Goal: Task Accomplishment & Management: Complete application form

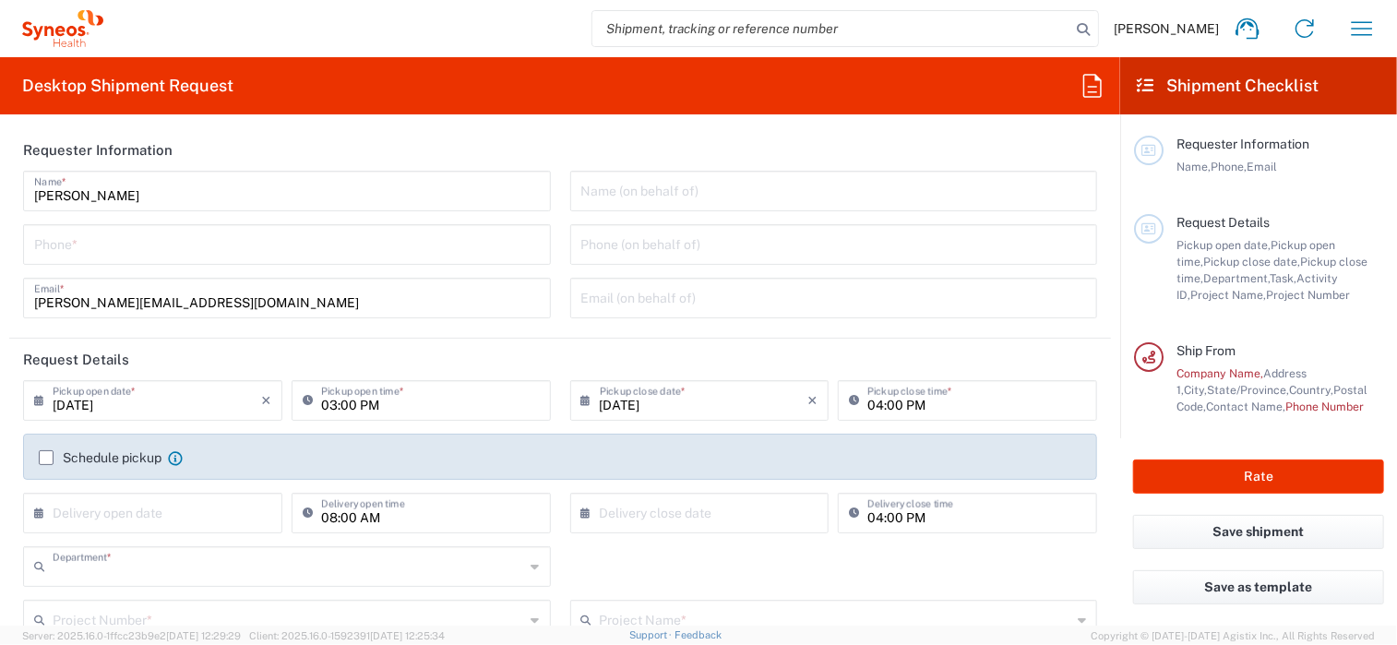
type input "4010"
type input "Mexico State"
type input "Mexico"
type input "INC Research Clin Svcs Mexico"
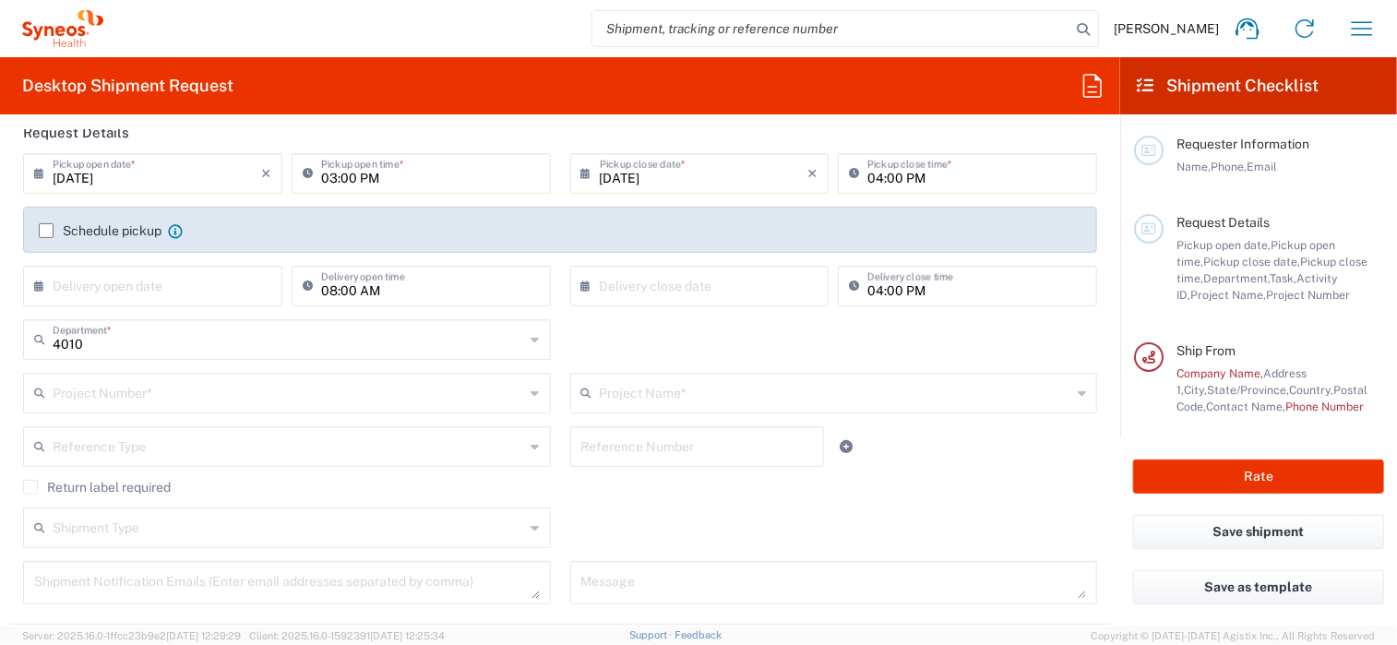
scroll to position [92, 0]
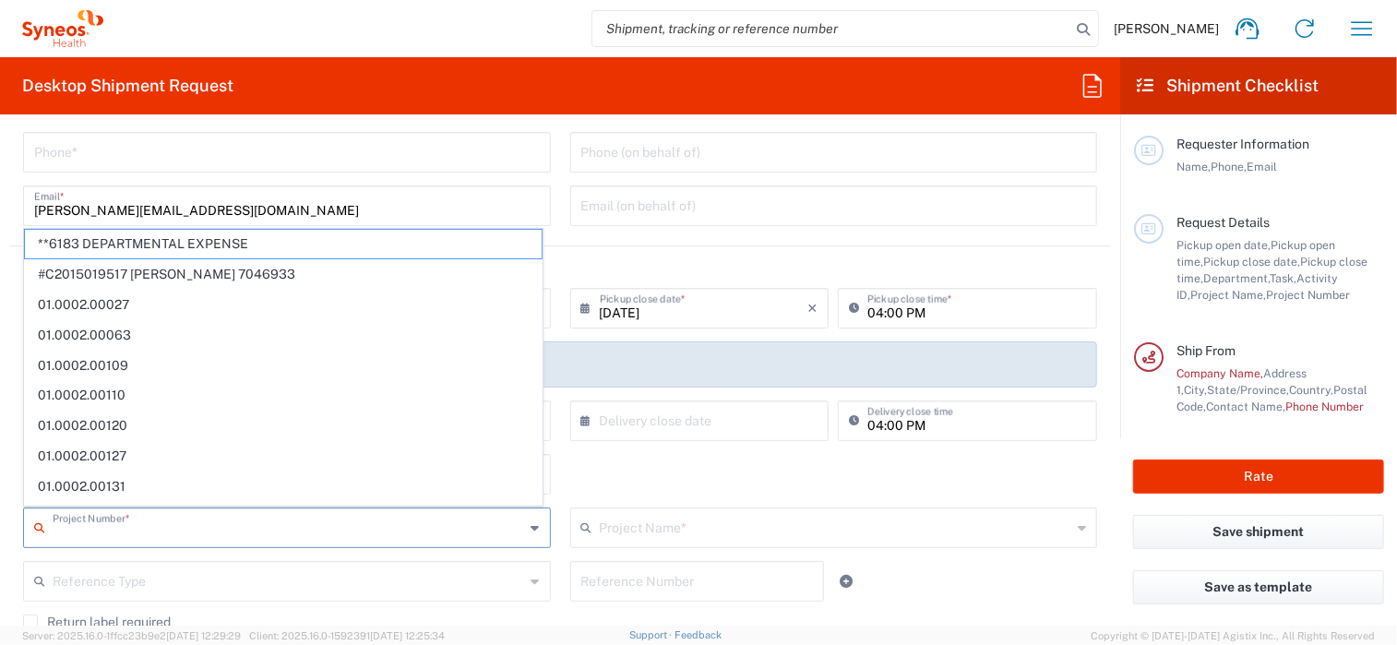
click at [450, 518] on input "text" at bounding box center [289, 526] width 473 height 32
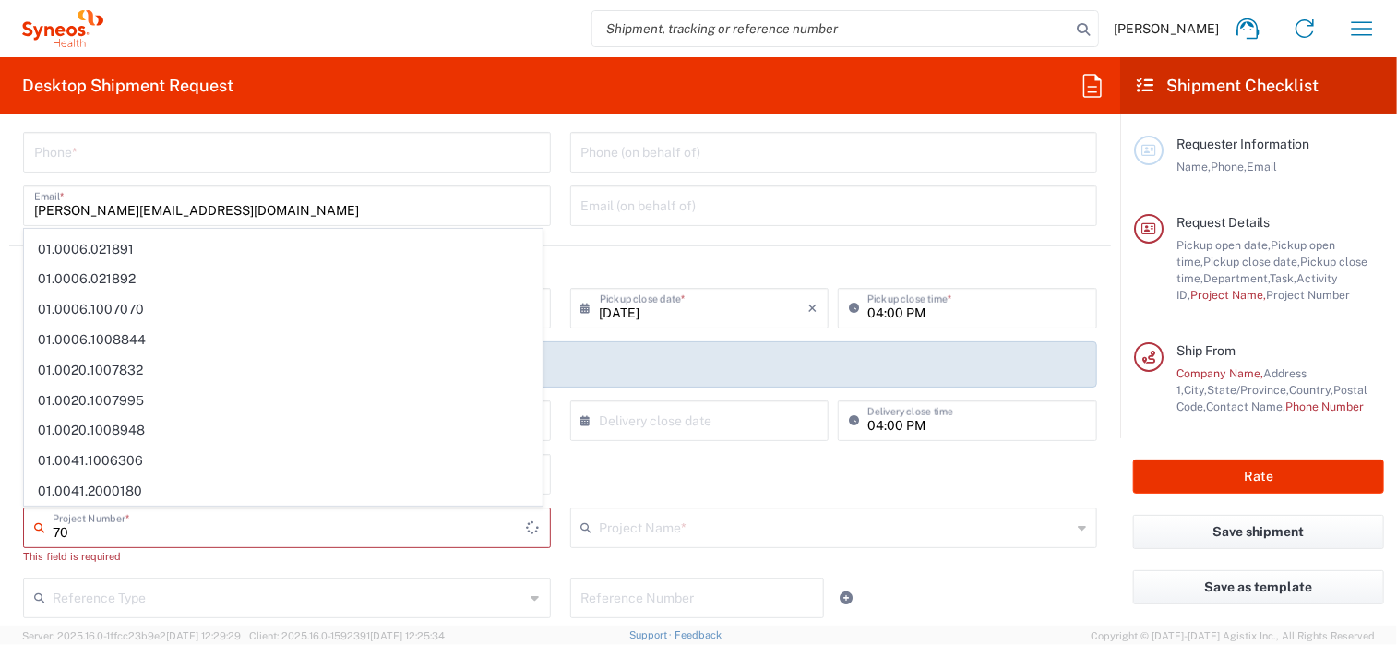
scroll to position [1218, 0]
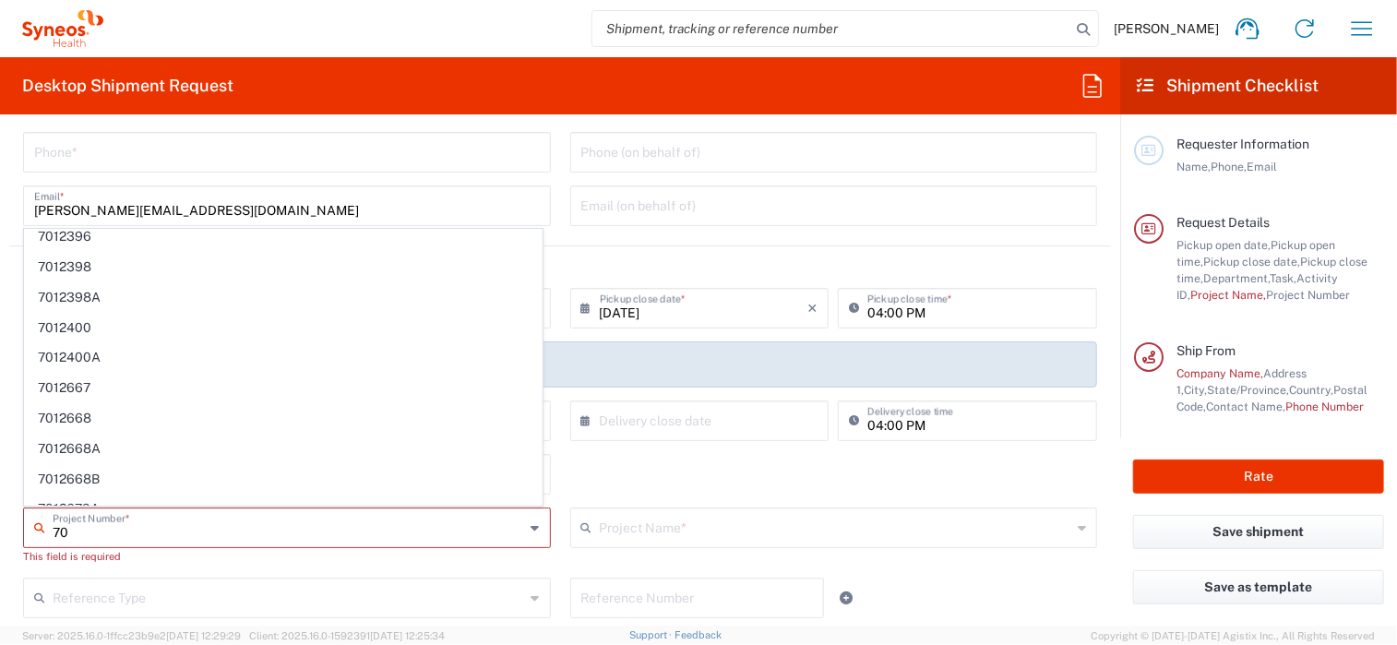
type input "7"
click at [609, 483] on div "4010 Department * 4010 3000 3100 3109 3110 3111 3112 3125 3130 3135 3136 3150 3…" at bounding box center [561, 481] width 1094 height 54
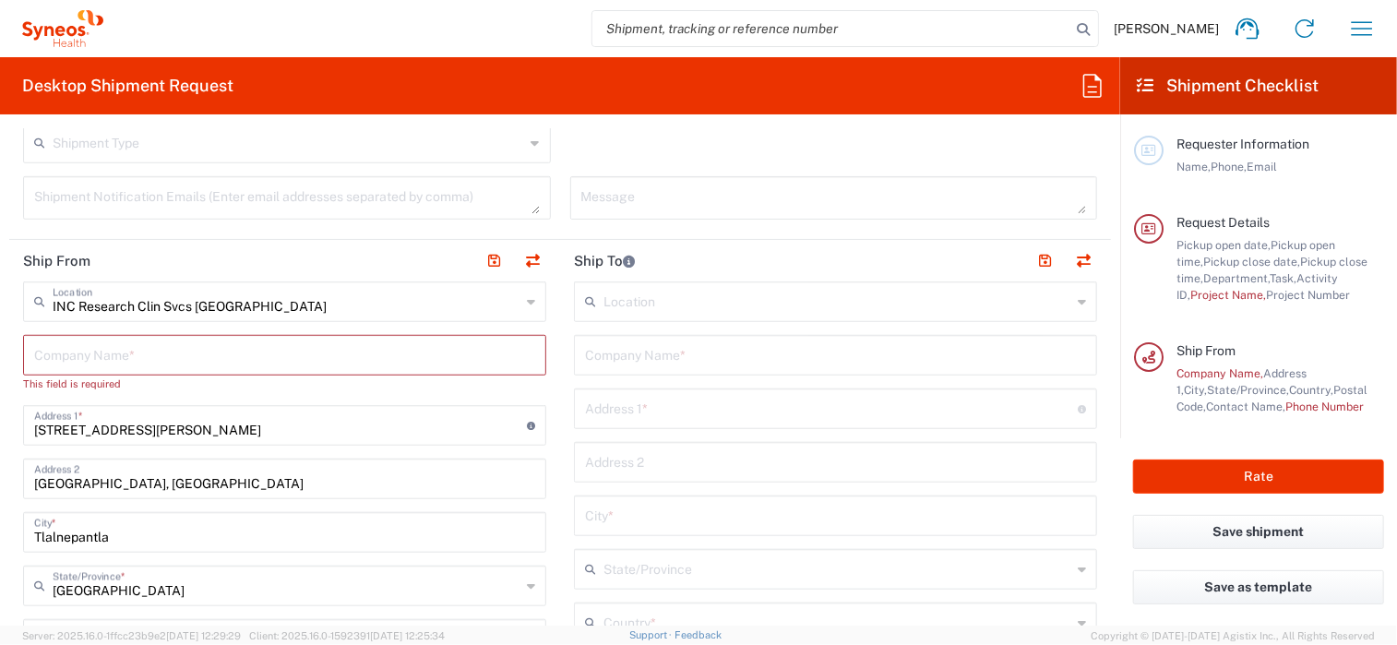
scroll to position [646, 0]
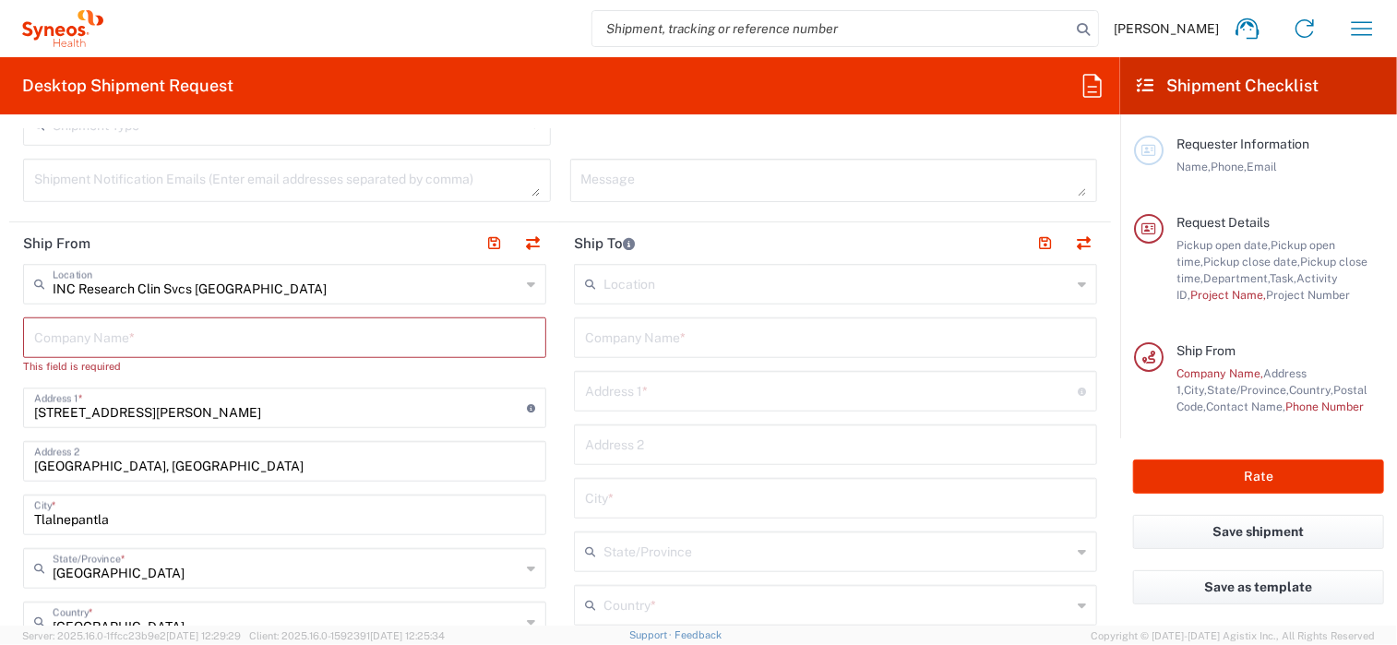
click at [563, 203] on div "Message" at bounding box center [833, 187] width 547 height 56
click at [560, 207] on div "Message" at bounding box center [833, 187] width 547 height 56
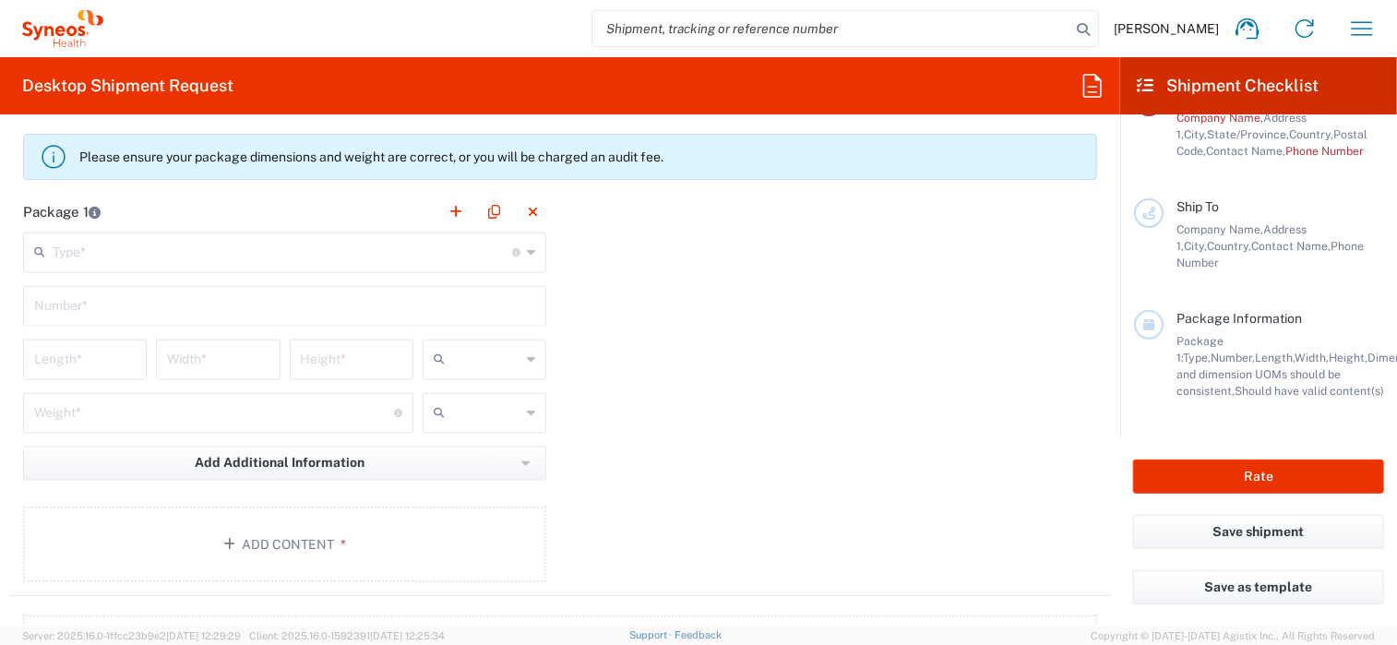
scroll to position [1732, 0]
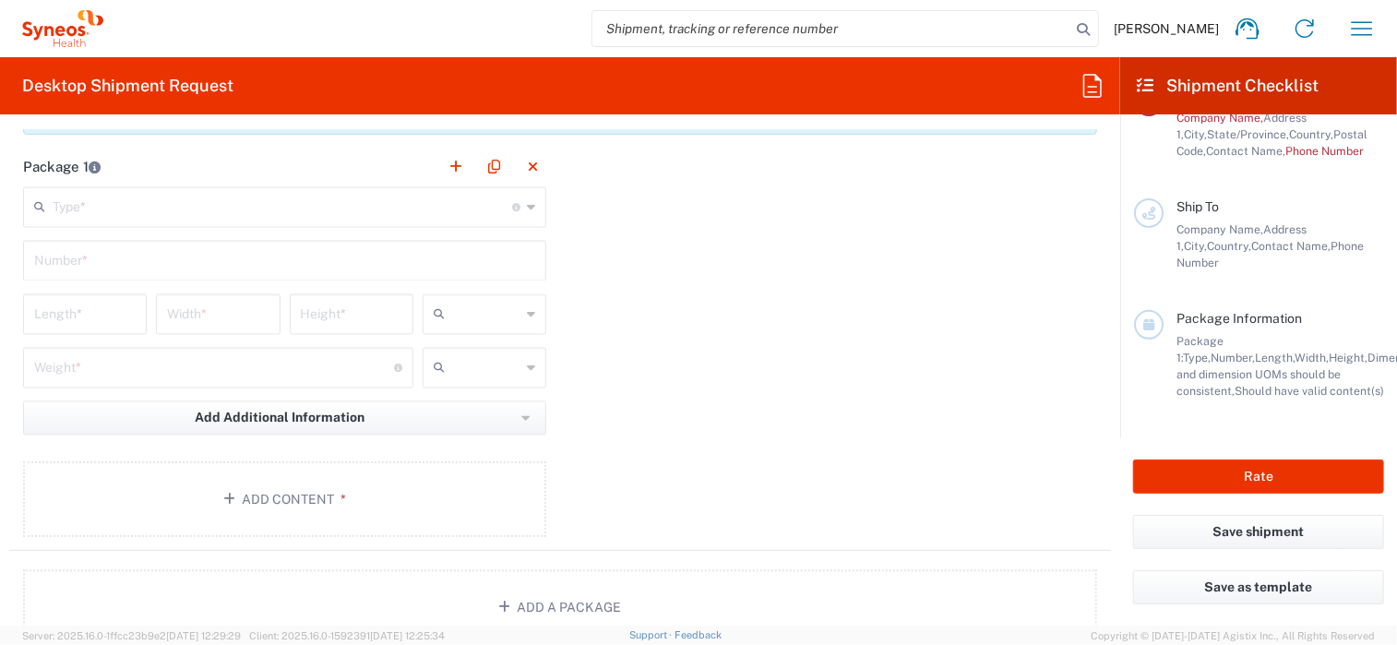
click at [462, 210] on input "text" at bounding box center [283, 206] width 460 height 32
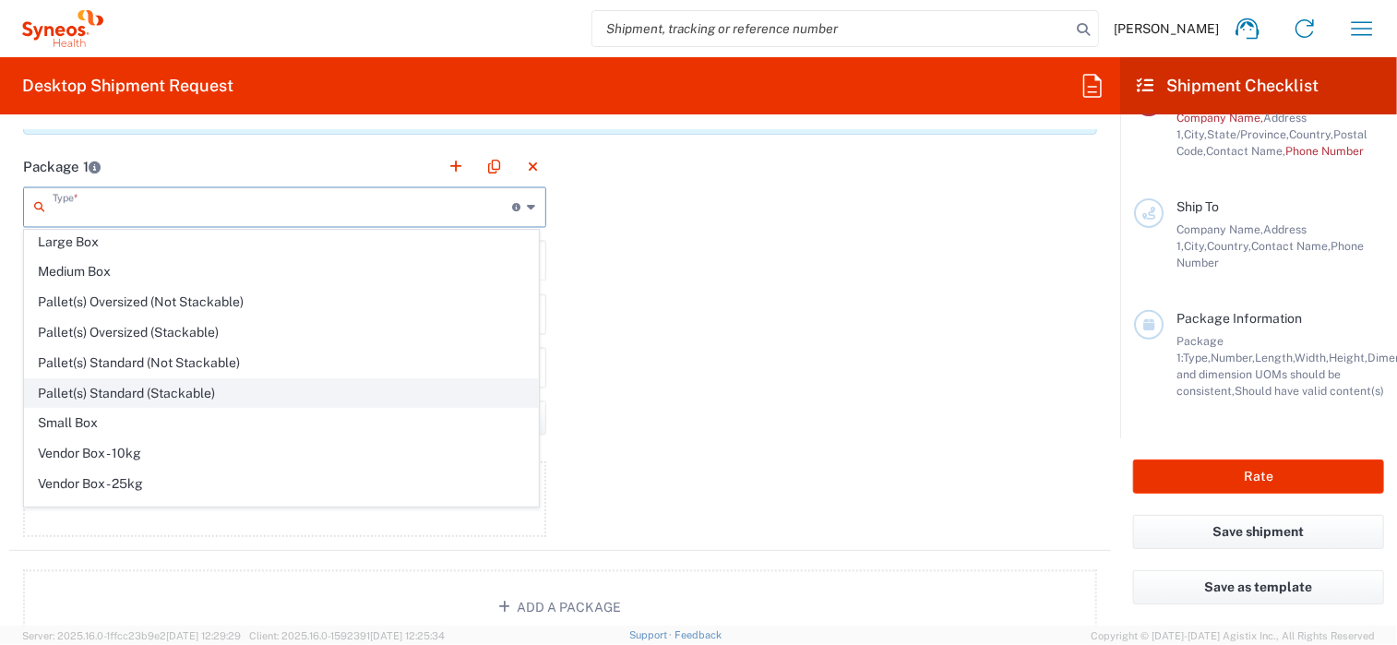
scroll to position [52, 0]
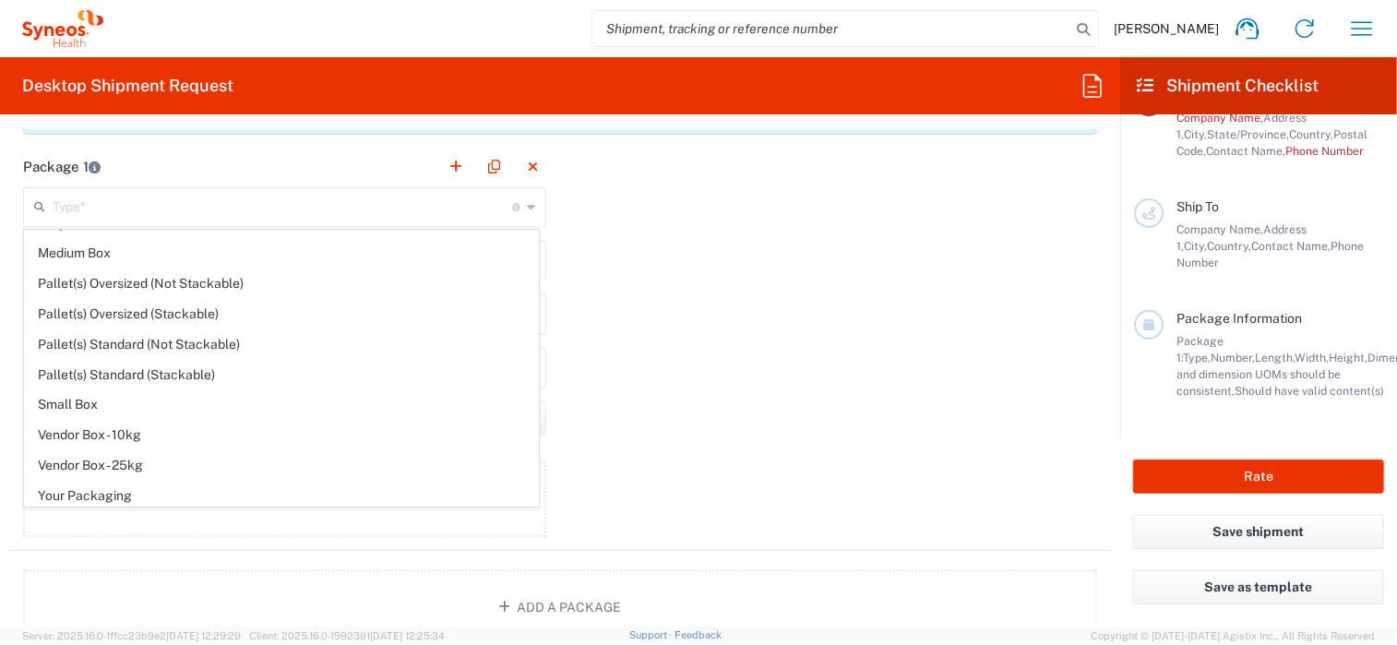
click at [736, 404] on div "Package 1 Type * Material used to package goods Envelope Large Box Medium Box P…" at bounding box center [560, 348] width 1102 height 405
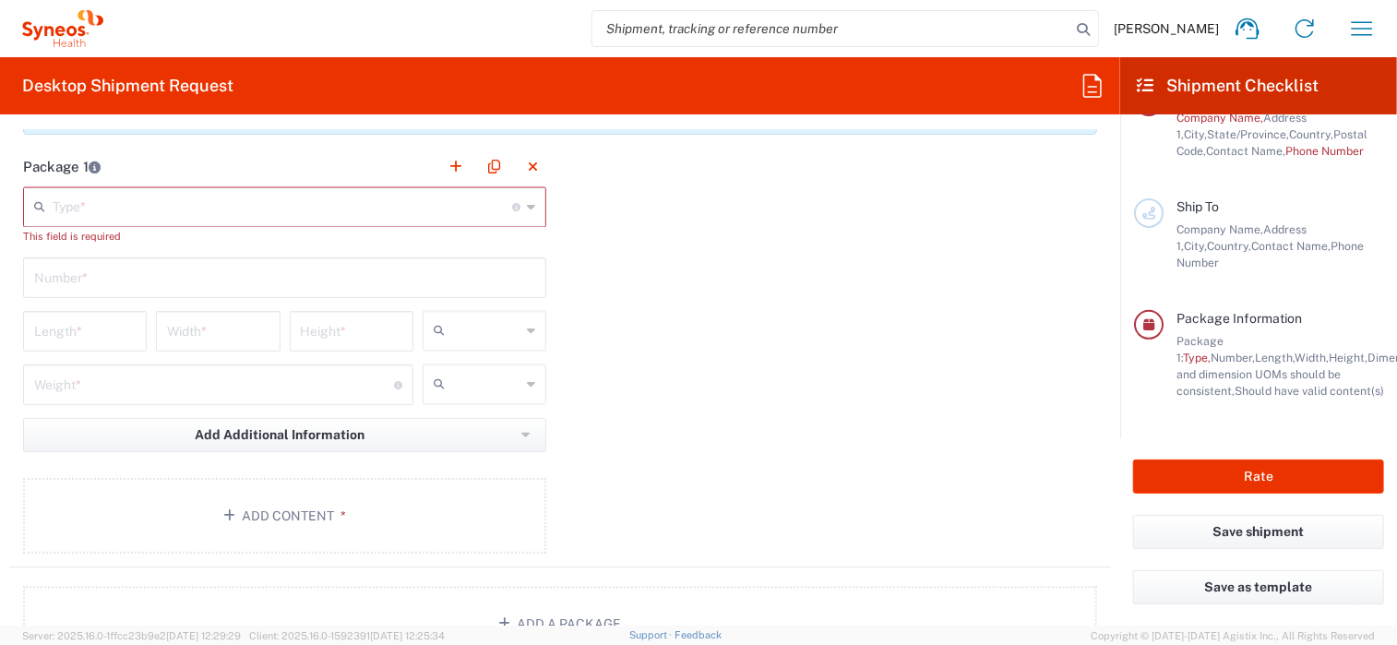
click at [729, 332] on div "Package 1 Type * Material used to package goods Envelope Large Box Medium Box P…" at bounding box center [560, 357] width 1102 height 422
drag, startPoint x: 1298, startPoint y: 356, endPoint x: 1365, endPoint y: 359, distance: 67.4
click at [1365, 359] on span "Weight and dimension UOMs should be consistent," at bounding box center [1340, 374] width 326 height 47
click at [605, 395] on div "Package 1 Type * Material used to package goods Envelope Large Box Medium Box P…" at bounding box center [560, 357] width 1102 height 422
click at [433, 527] on button "Add Content *" at bounding box center [284, 516] width 523 height 76
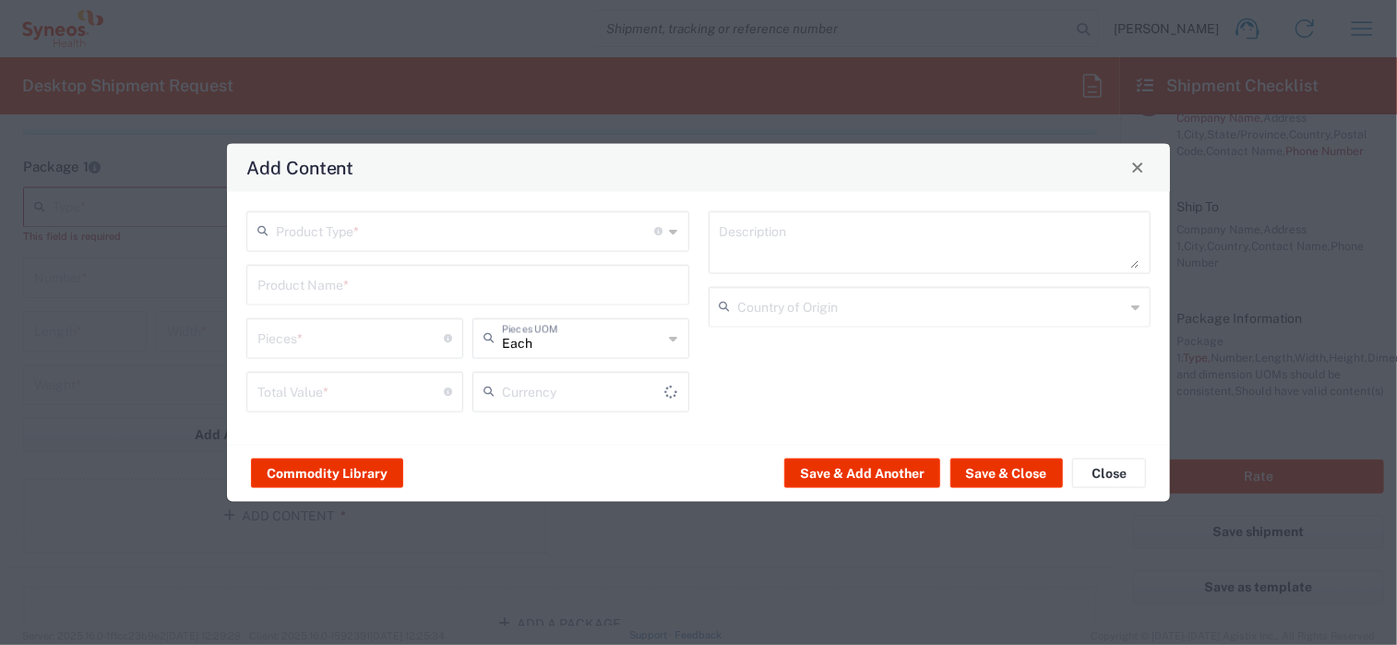
type input "US Dollar"
click at [504, 222] on input "text" at bounding box center [465, 229] width 379 height 32
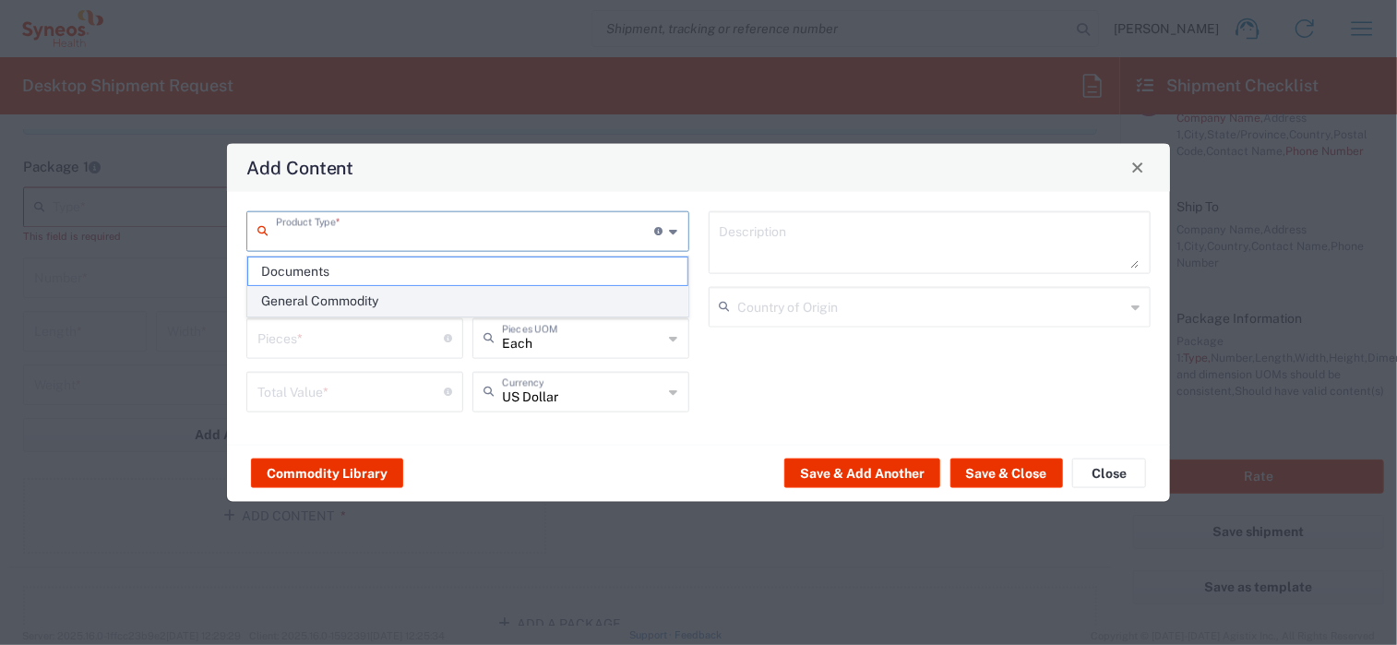
click at [426, 296] on span "General Commodity" at bounding box center [467, 301] width 439 height 29
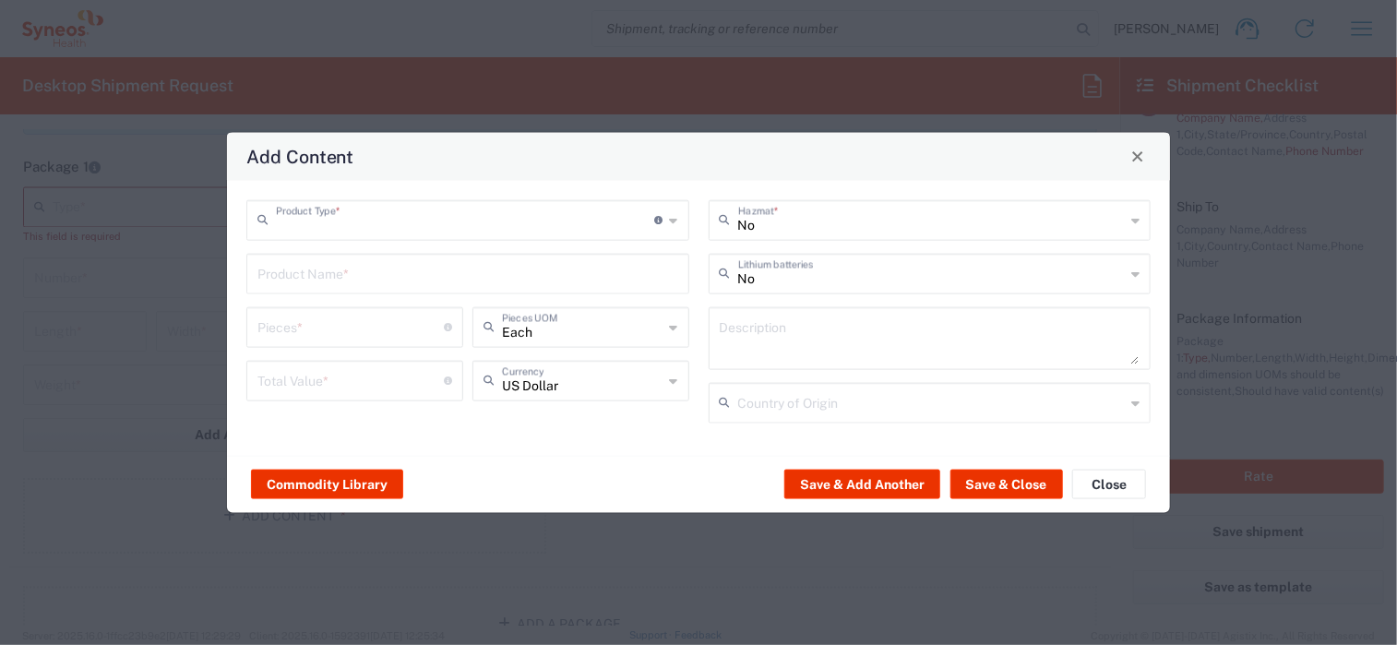
type input "General Commodity"
click at [398, 285] on input "text" at bounding box center [468, 272] width 421 height 32
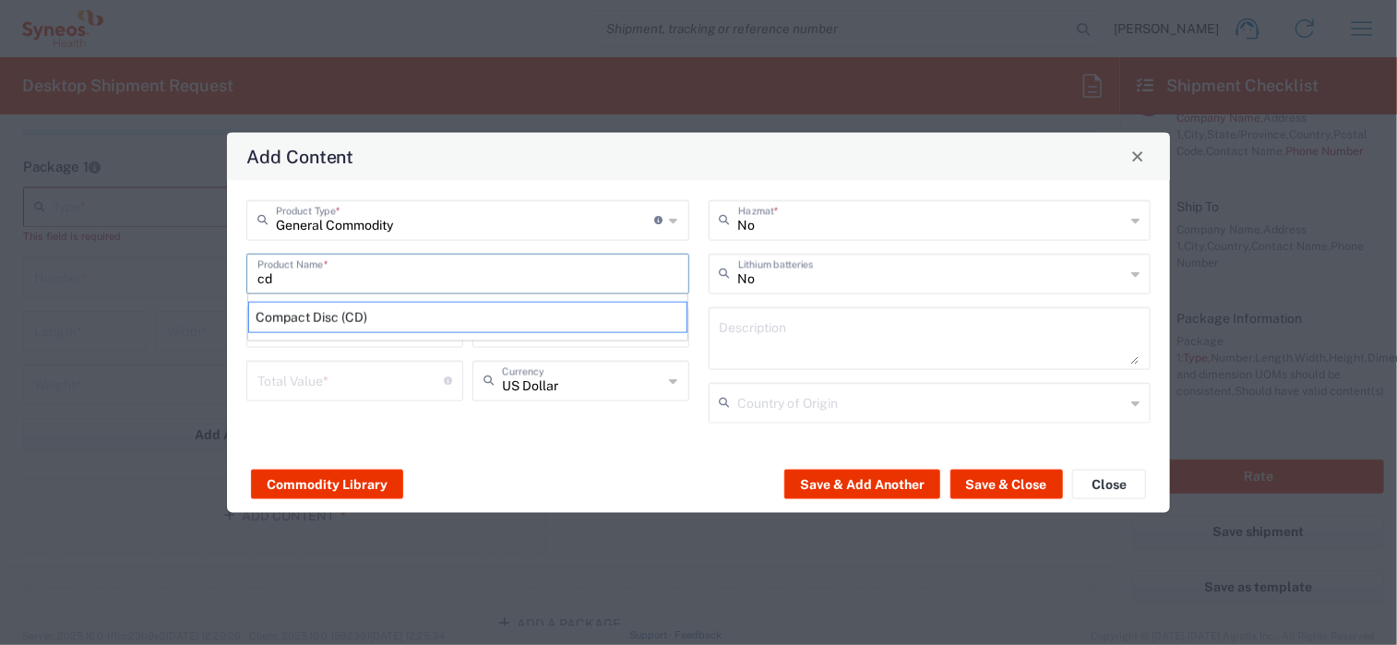
type input "cd"
drag, startPoint x: 436, startPoint y: 293, endPoint x: 222, endPoint y: 255, distance: 217.5
click at [222, 255] on div "Add Content General Commodity Product Type * Document: Paper document generated…" at bounding box center [698, 322] width 1397 height 645
click at [1108, 493] on button "Close" at bounding box center [1110, 485] width 74 height 30
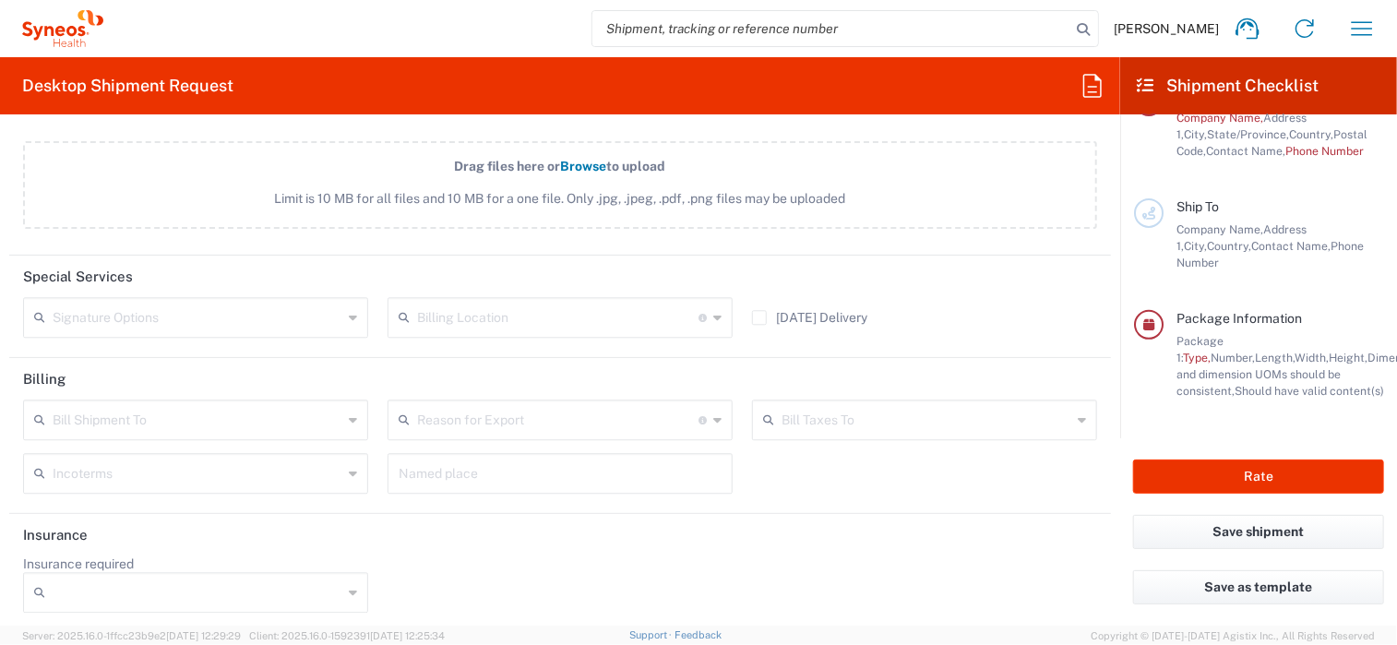
scroll to position [2303, 0]
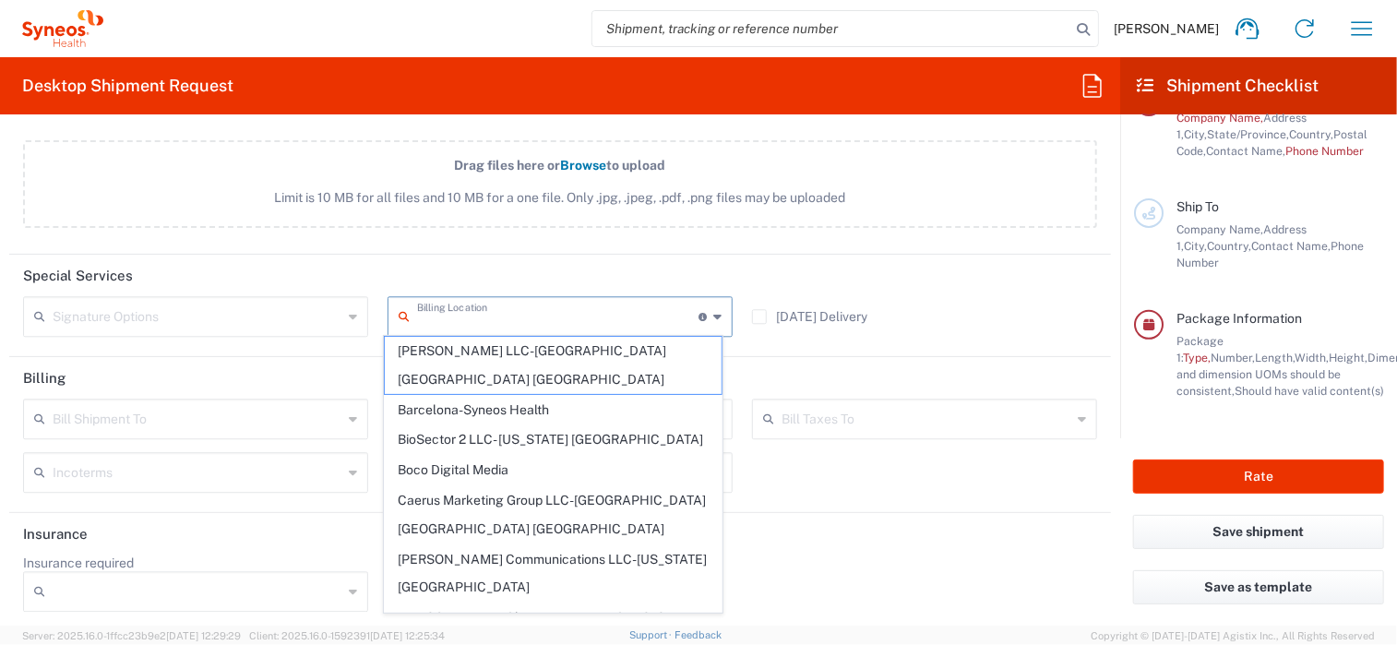
click at [613, 313] on input "text" at bounding box center [558, 315] width 282 height 32
click at [695, 240] on div "Drag files here or Browse to upload Limit is 10 MB for all files and 10 MB for …" at bounding box center [561, 193] width 1094 height 107
click at [612, 318] on input "text" at bounding box center [558, 315] width 282 height 32
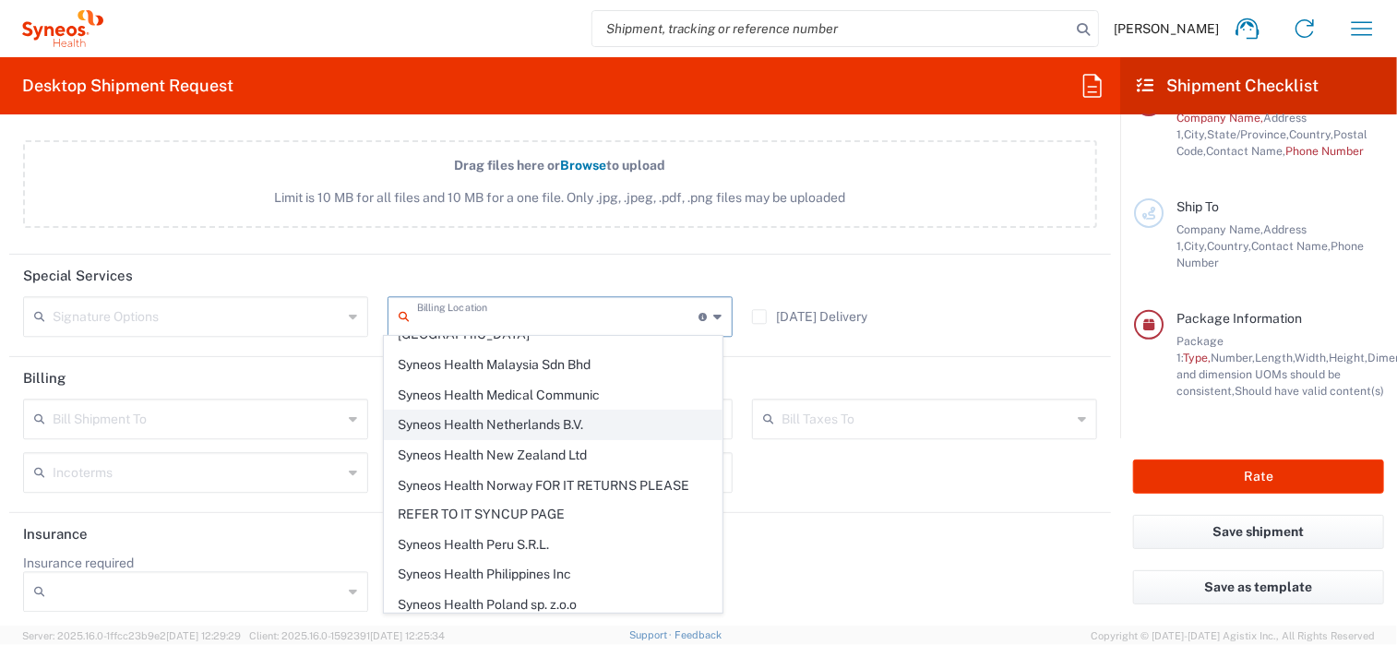
scroll to position [3415, 0]
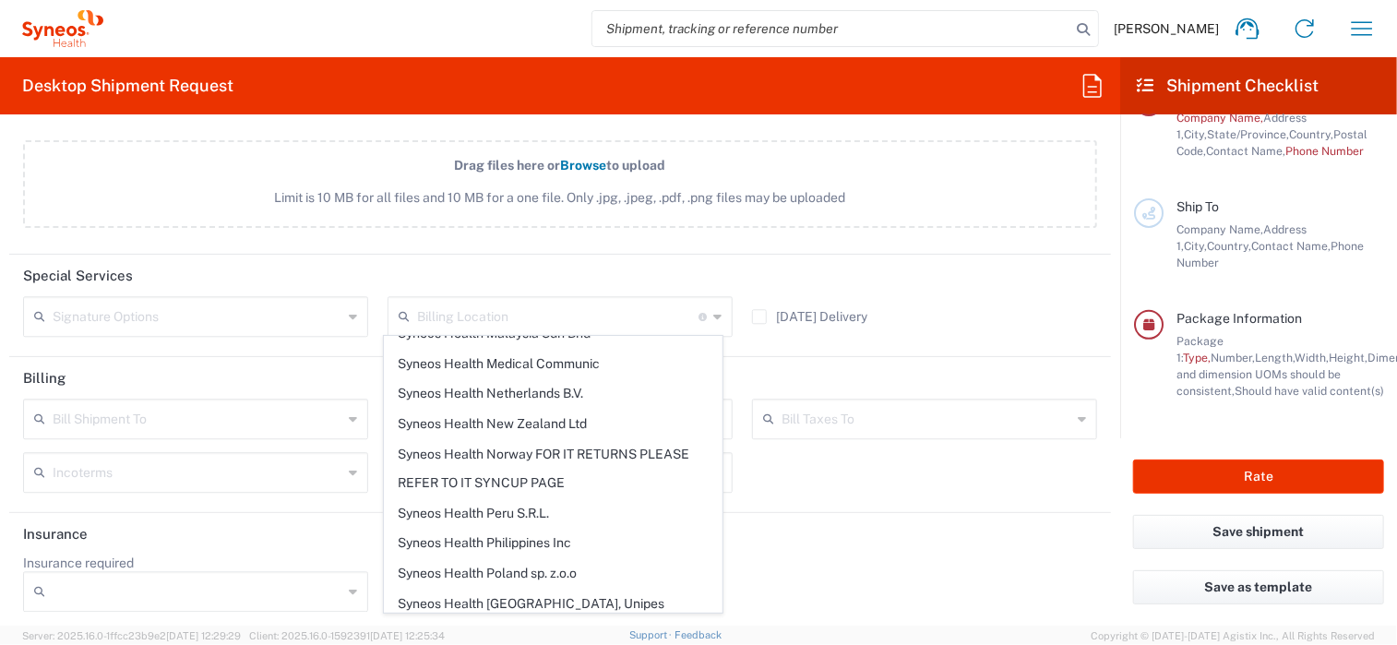
click at [813, 256] on header "Special Services" at bounding box center [560, 276] width 1102 height 42
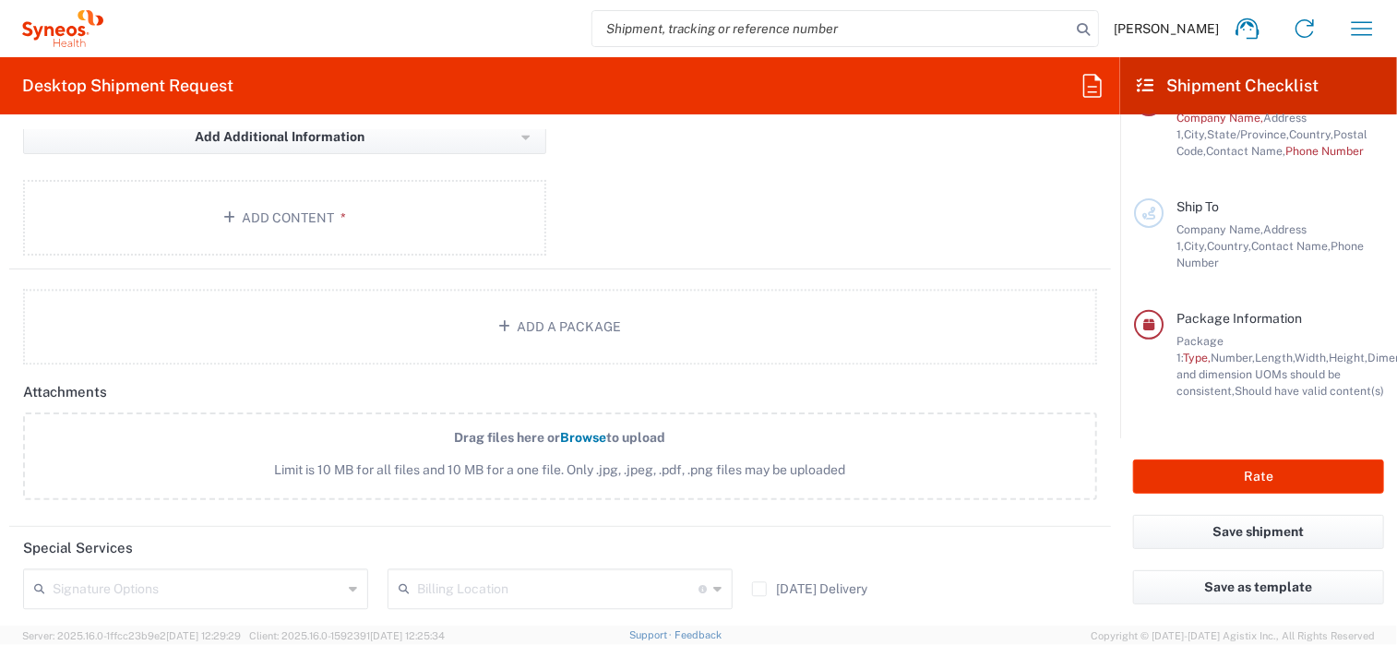
scroll to position [2303, 0]
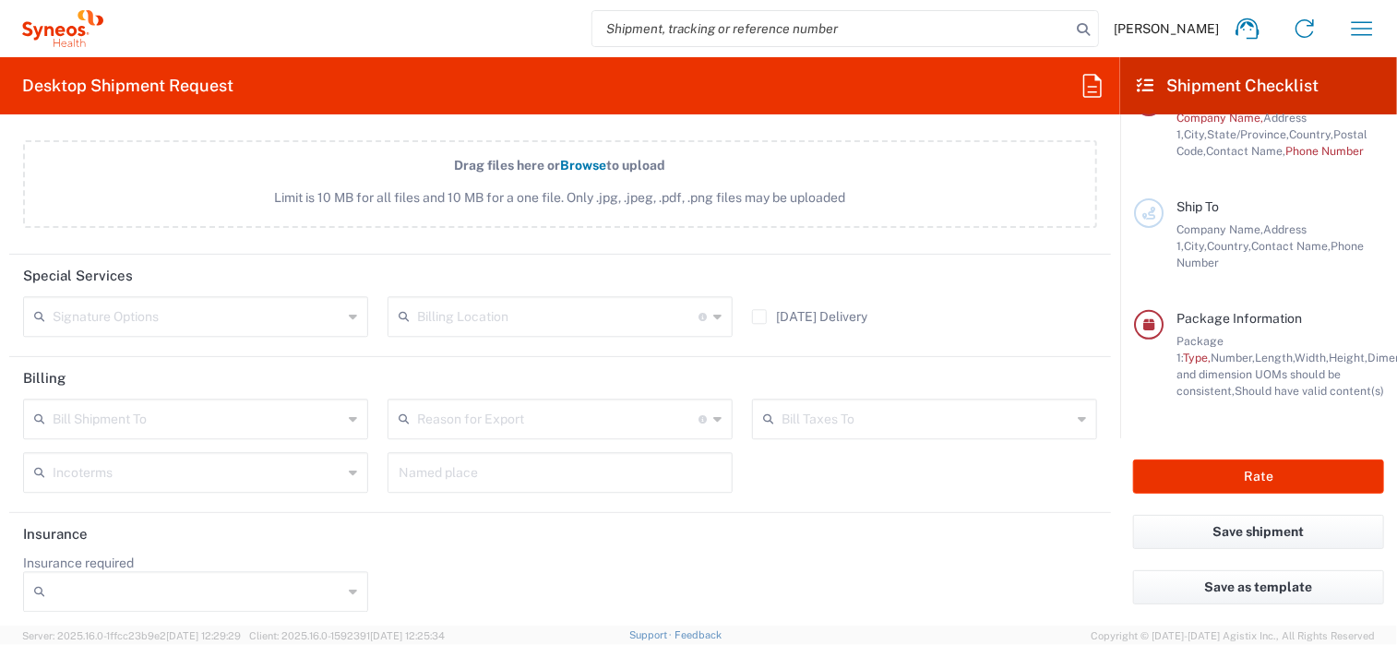
click at [676, 312] on input "text" at bounding box center [558, 315] width 282 height 32
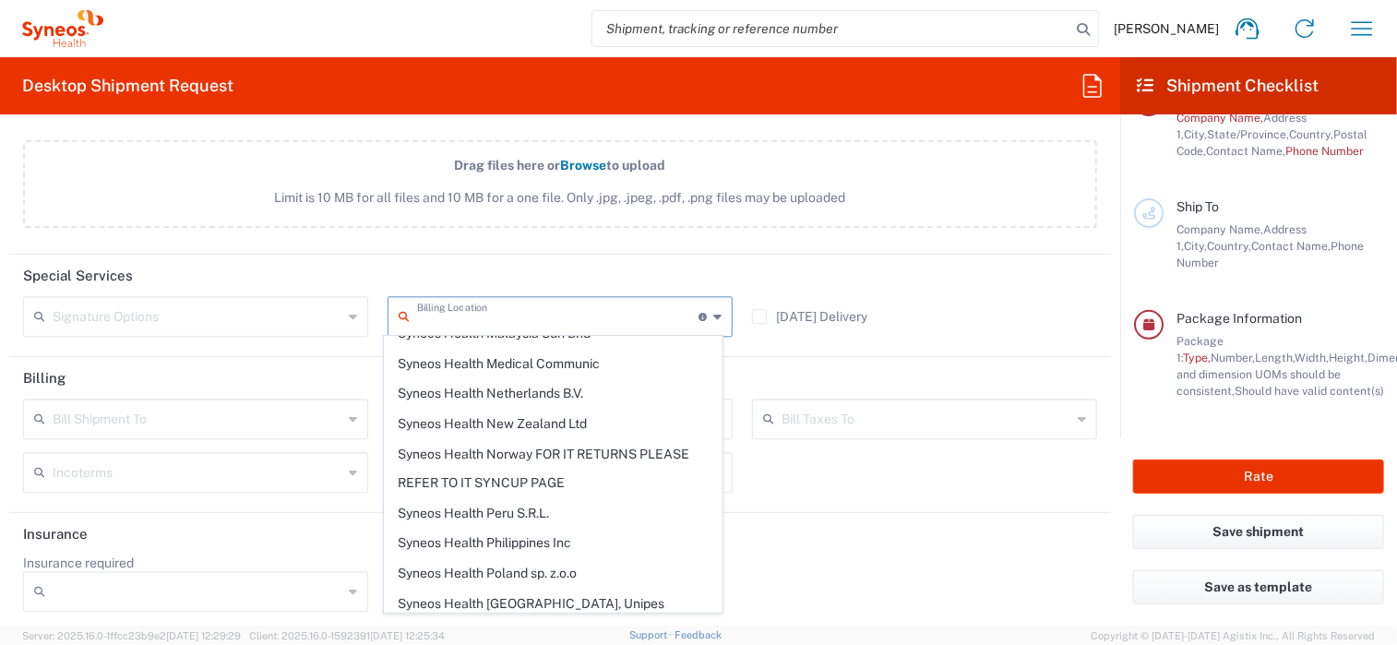
scroll to position [0, 0]
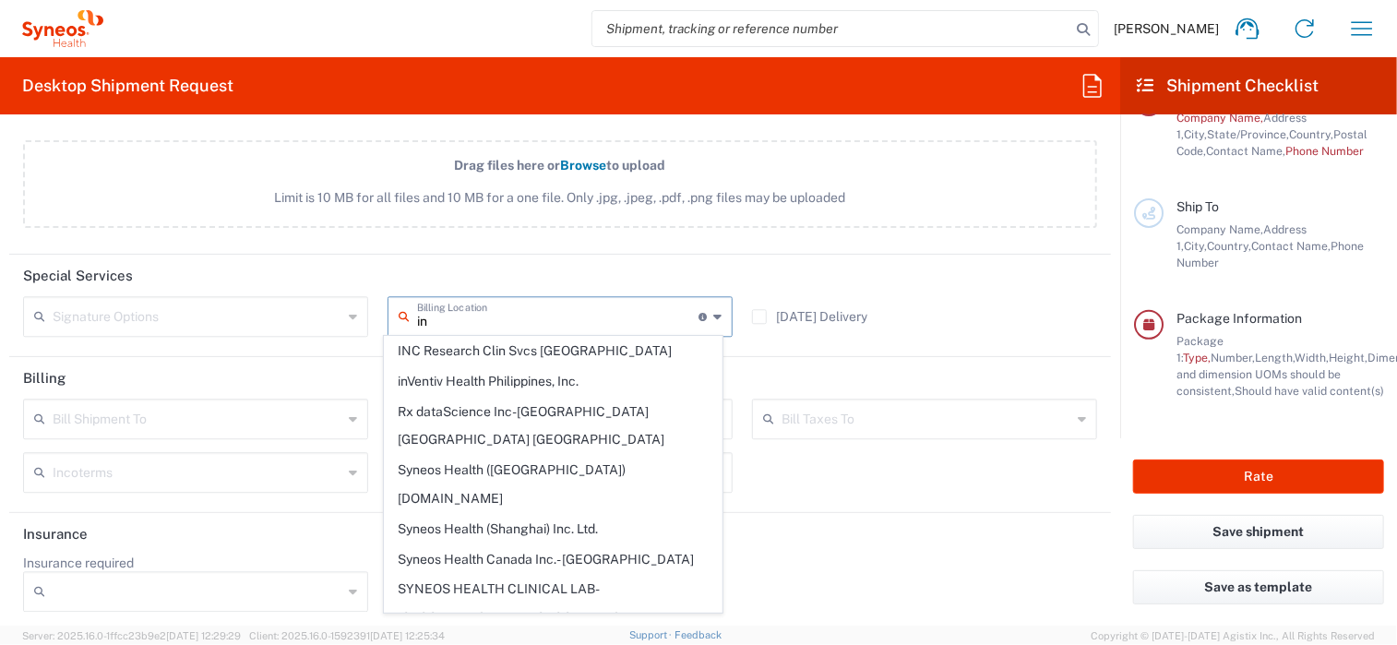
type input "i"
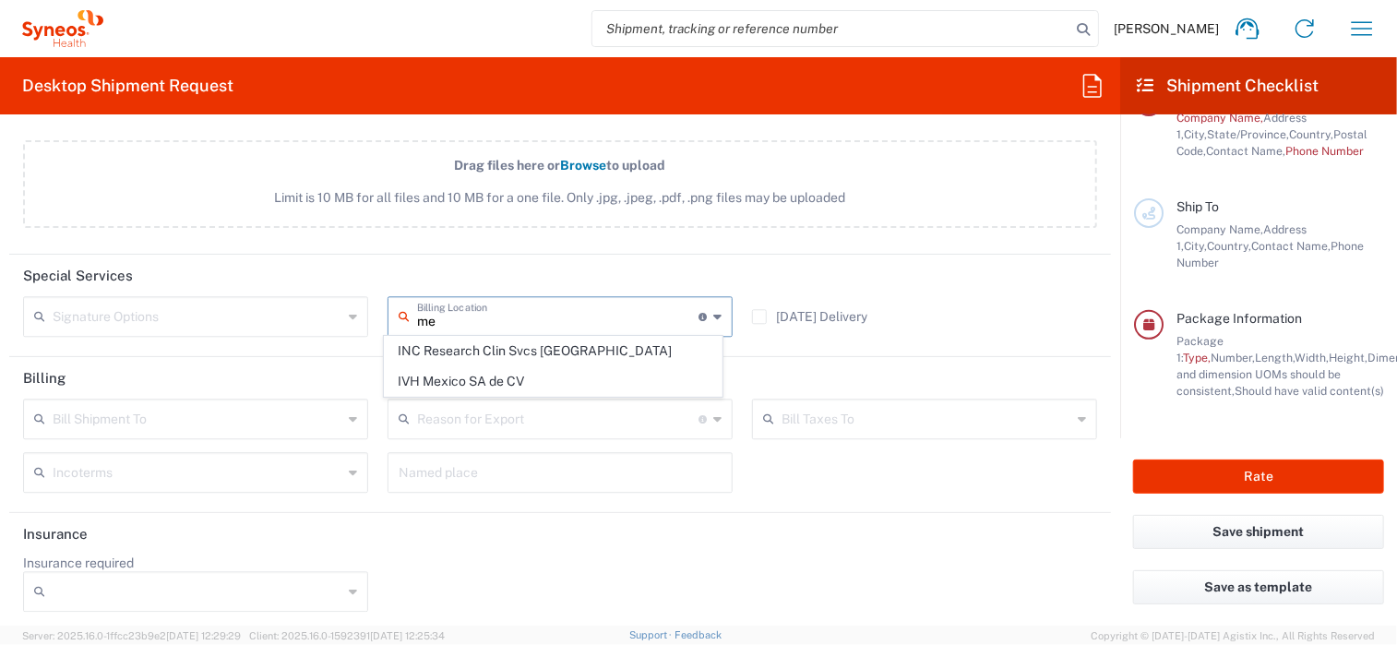
type input "m"
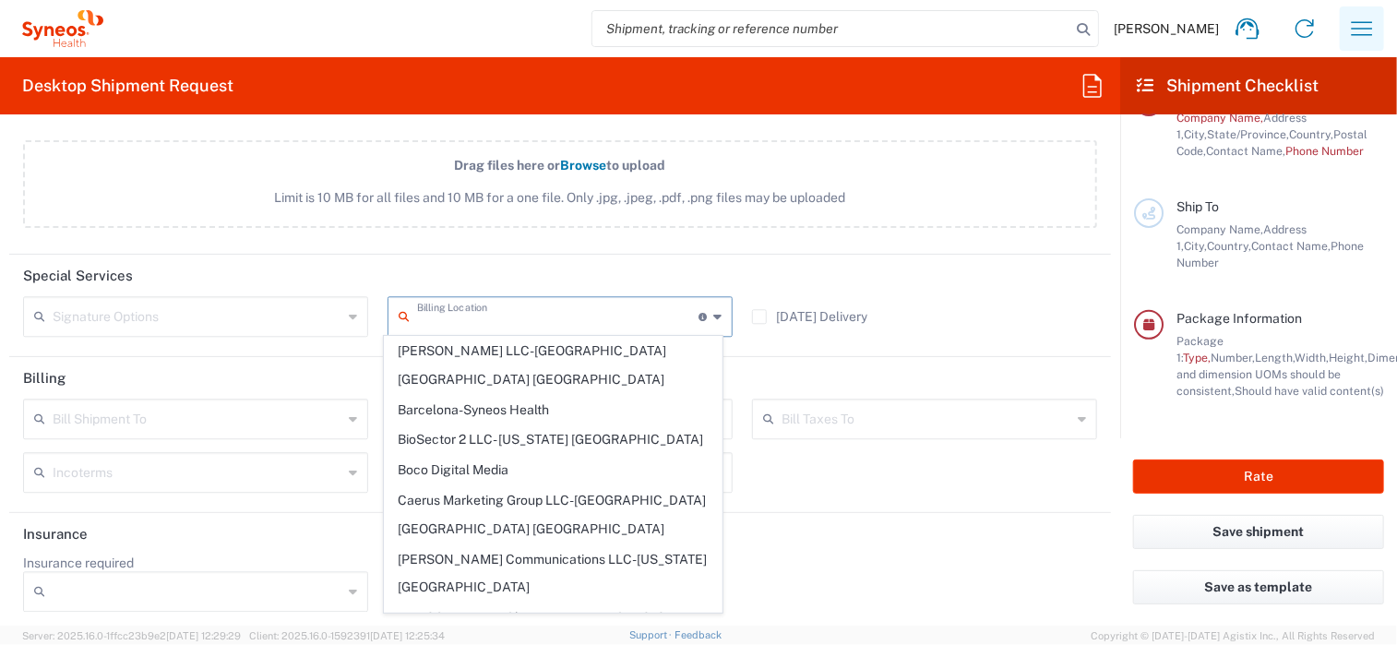
click at [1362, 43] on button "button" at bounding box center [1362, 28] width 44 height 44
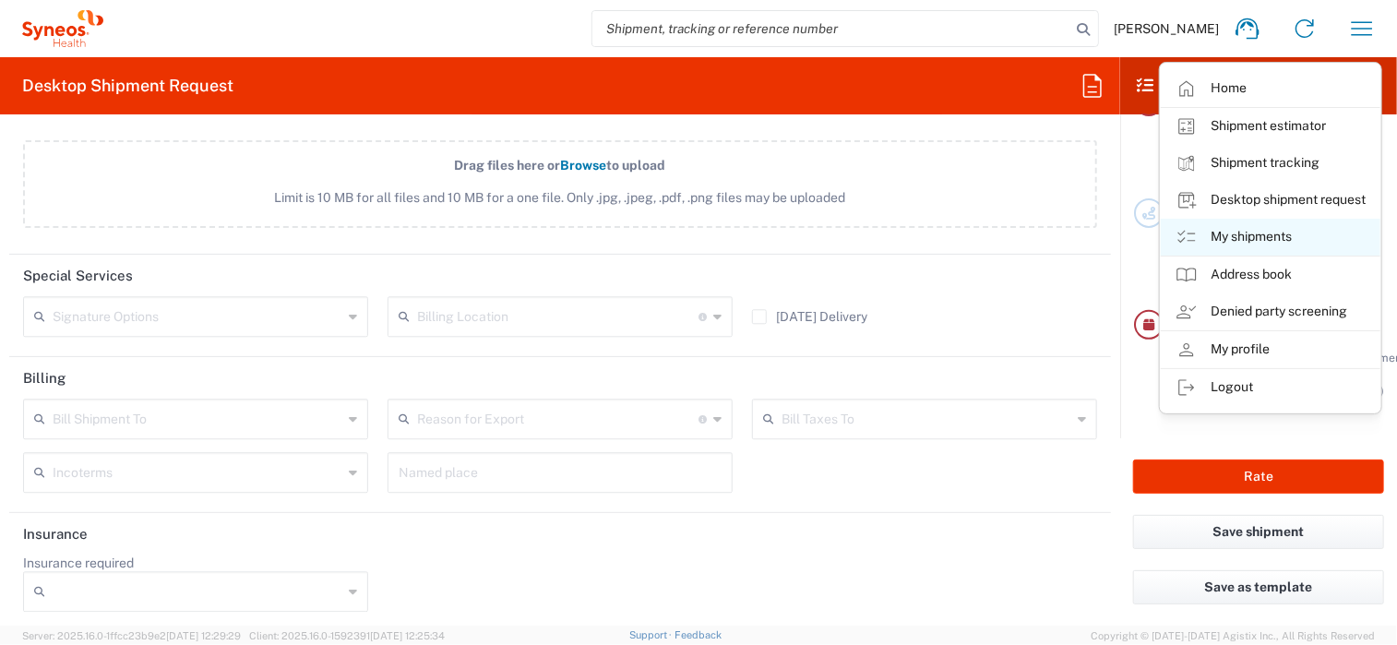
click at [1285, 238] on link "My shipments" at bounding box center [1271, 237] width 220 height 37
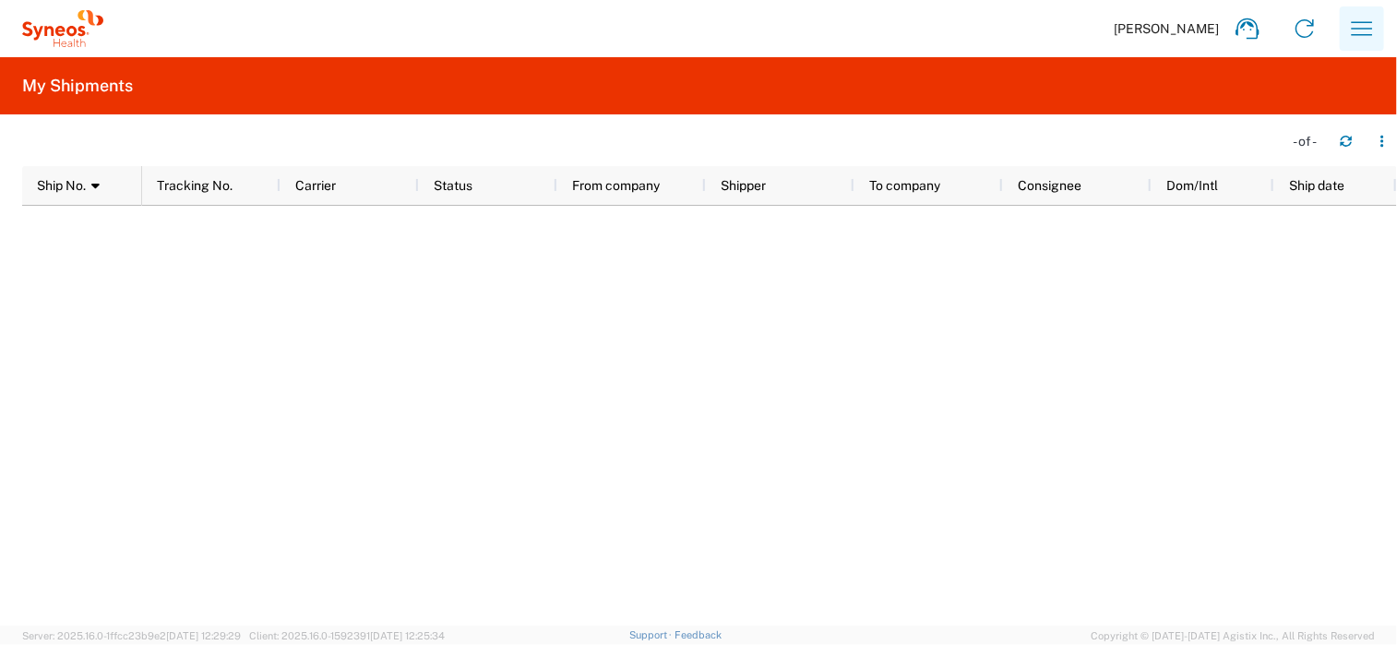
click at [1364, 32] on icon "button" at bounding box center [1363, 29] width 30 height 30
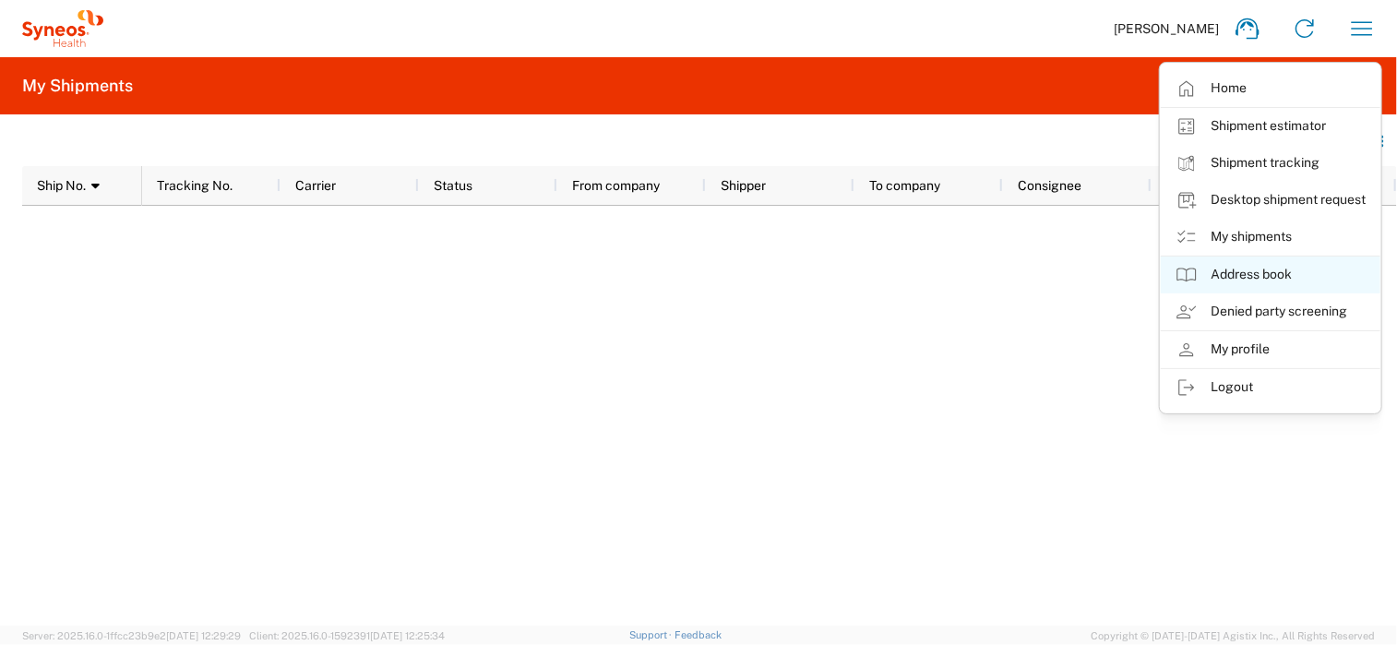
click at [1274, 276] on link "Address book" at bounding box center [1271, 275] width 220 height 37
